Goal: Task Accomplishment & Management: Manage account settings

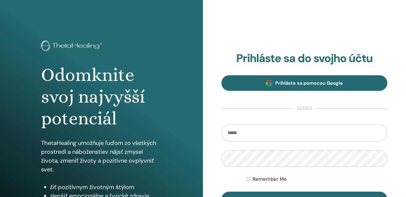
type input "**********"
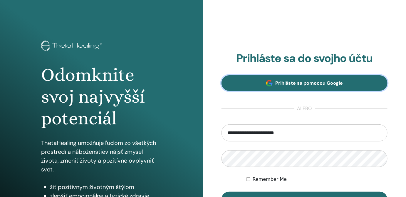
click at [281, 86] on link "Prihláste sa pomocou Google" at bounding box center [304, 83] width 166 height 16
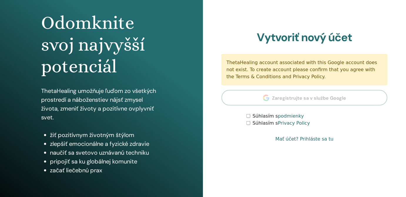
scroll to position [85, 0]
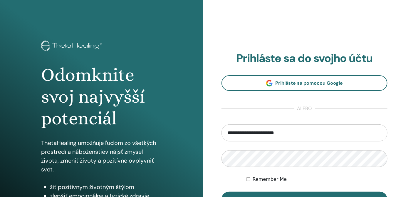
click at [263, 178] on label "Remember Me" at bounding box center [270, 179] width 34 height 7
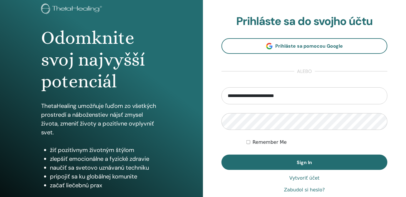
scroll to position [53, 0]
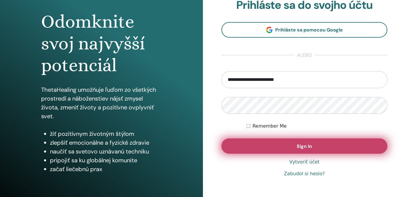
click at [294, 146] on button "Sign In" at bounding box center [304, 145] width 166 height 15
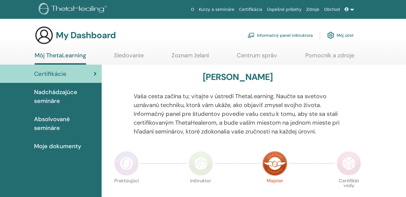
click at [288, 28] on div "My Dashboard Informačný panel inštruktora Môj účet" at bounding box center [194, 35] width 319 height 19
click at [288, 33] on link "Informačný panel inštruktora" at bounding box center [280, 35] width 65 height 13
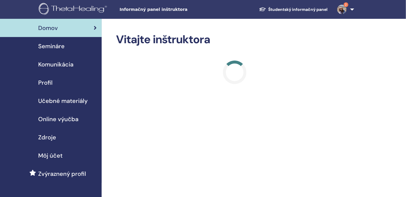
click at [77, 43] on div "Semináre" at bounding box center [51, 46] width 92 height 9
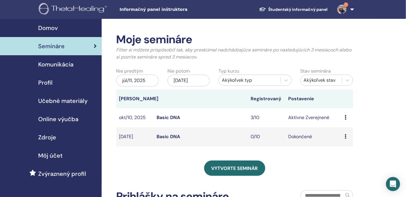
click at [175, 118] on link "Basic DNA" at bounding box center [168, 117] width 23 height 6
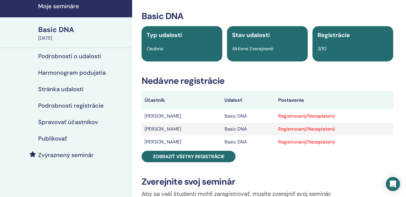
scroll to position [26, 0]
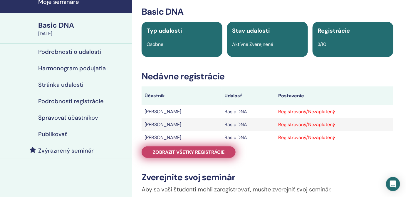
click at [223, 148] on link "Zobraziť všetky registrácie" at bounding box center [189, 151] width 94 height 11
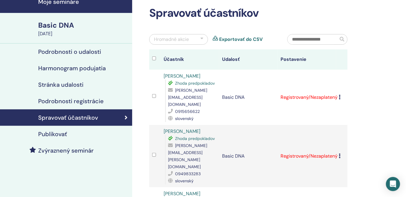
click at [336, 97] on td "Registrovaný/Nezaplatený" at bounding box center [306, 97] width 58 height 55
click at [341, 94] on div "Zrušiť registráciu Nevykonávajte automatickú certifikáciu Označiť ako zaplatené…" at bounding box center [342, 97] width 6 height 7
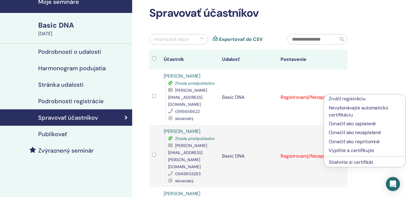
click at [350, 152] on p "Vyplňte a certifikujte" at bounding box center [365, 150] width 72 height 7
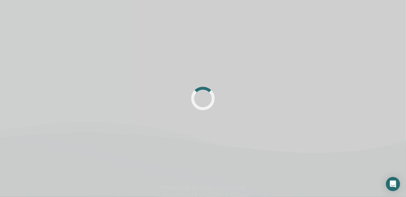
scroll to position [26, 0]
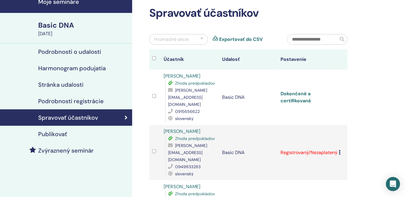
click at [306, 95] on link "Dokončené a certifikované" at bounding box center [295, 96] width 31 height 13
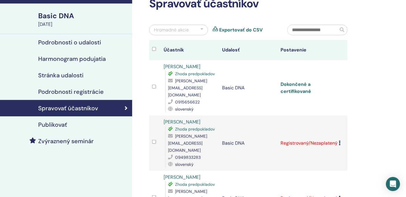
scroll to position [53, 0]
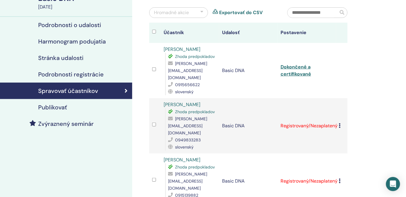
click at [339, 123] on icon at bounding box center [340, 125] width 2 height 5
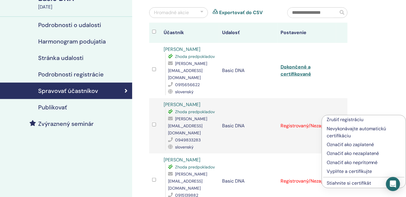
click at [341, 184] on link "Stiahnite si certifikát" at bounding box center [349, 183] width 44 height 6
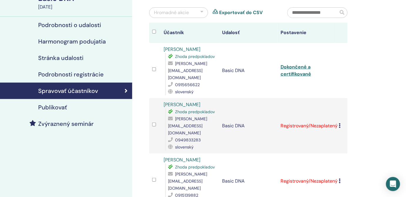
click at [339, 178] on icon at bounding box center [340, 180] width 2 height 5
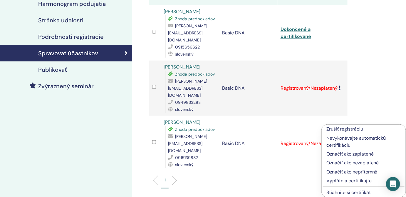
scroll to position [107, 0]
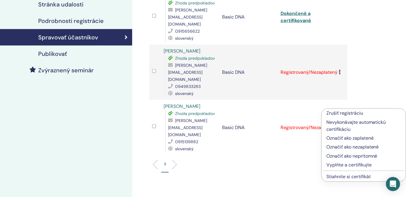
click at [345, 176] on link "Stiahnite si certifikát" at bounding box center [348, 176] width 44 height 6
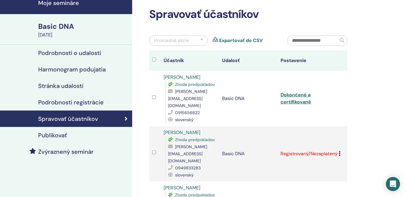
scroll to position [0, 0]
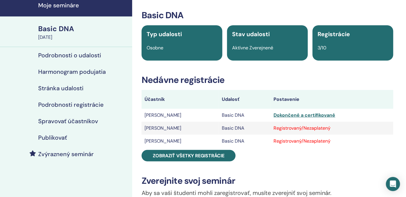
scroll to position [26, 0]
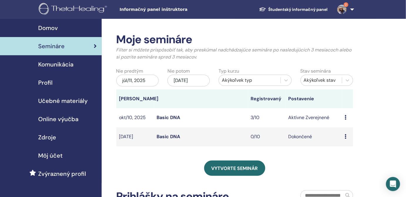
click at [143, 80] on div "júl/11, 2025" at bounding box center [137, 81] width 42 height 12
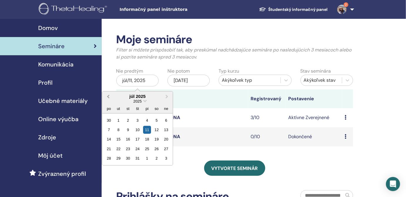
click at [112, 97] on button "Previous Month" at bounding box center [107, 96] width 9 height 9
click at [108, 97] on span "Previous Month" at bounding box center [108, 96] width 0 height 6
click at [106, 95] on button "Previous Month" at bounding box center [107, 96] width 9 height 9
click at [154, 121] on div "1" at bounding box center [156, 120] width 8 height 8
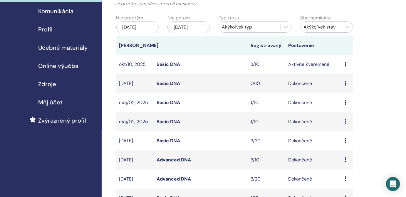
scroll to position [107, 0]
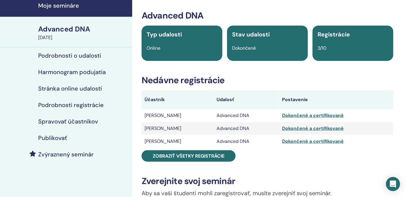
scroll to position [26, 0]
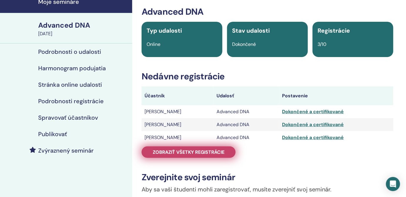
click at [192, 147] on link "Zobraziť všetky registrácie" at bounding box center [189, 151] width 94 height 11
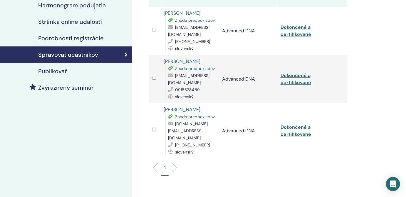
scroll to position [107, 0]
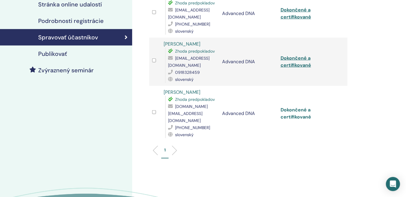
click at [301, 107] on link "Dokončené a certifikované" at bounding box center [295, 113] width 31 height 13
